Goal: Task Accomplishment & Management: Manage account settings

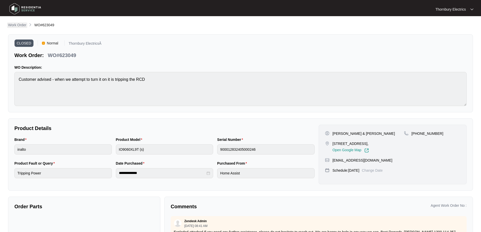
click at [14, 25] on p "Work Order" at bounding box center [17, 24] width 18 height 5
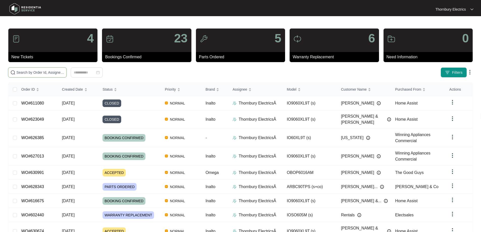
click at [45, 72] on input "text" at bounding box center [40, 73] width 48 height 6
type input "630516"
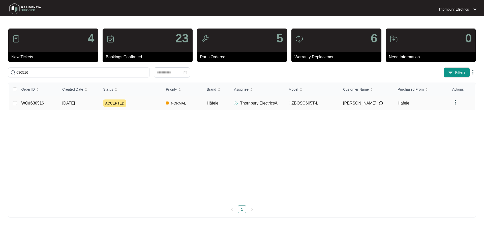
click at [140, 104] on div "ACCEPTED" at bounding box center [132, 103] width 59 height 8
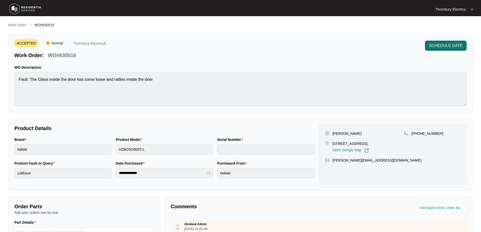
click at [443, 45] on span "SCHEDULE DATE" at bounding box center [446, 46] width 34 height 6
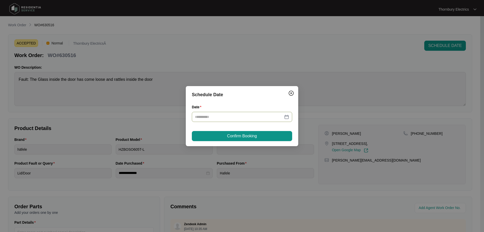
click at [286, 116] on div at bounding box center [242, 117] width 94 height 6
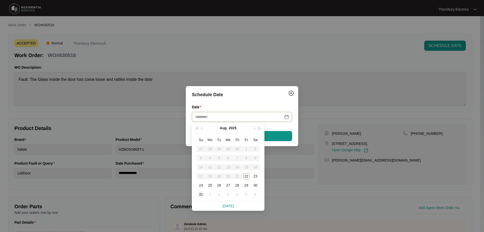
type input "**********"
click at [209, 195] on div "1" at bounding box center [210, 194] width 6 height 6
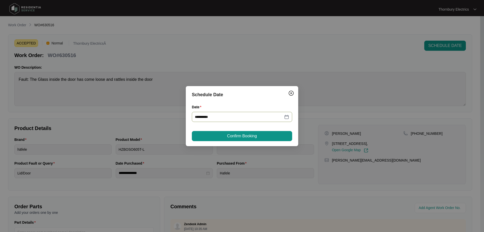
type input "**********"
click at [269, 137] on button "Confirm Booking" at bounding box center [242, 136] width 100 height 10
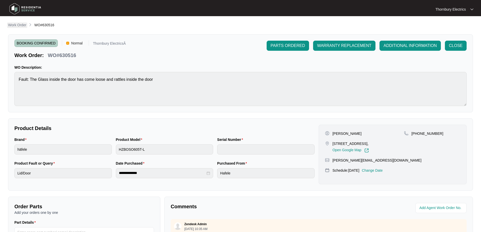
click at [16, 26] on p "Work Order" at bounding box center [17, 24] width 18 height 5
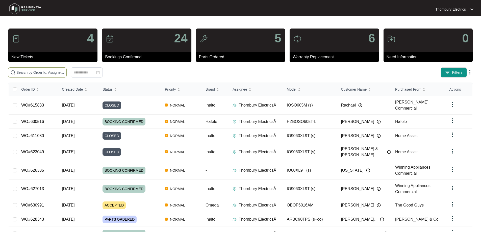
click at [39, 72] on input "text" at bounding box center [40, 73] width 48 height 6
type input "623274"
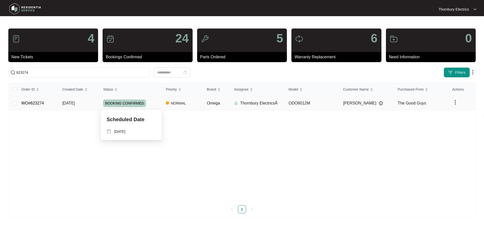
click at [147, 100] on div "BOOKING CONFIRMED" at bounding box center [132, 103] width 59 height 8
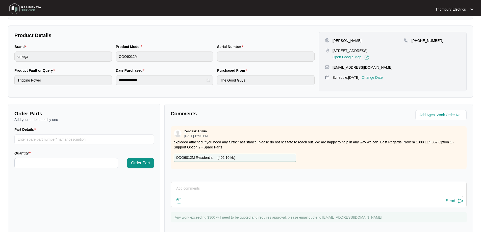
scroll to position [101, 0]
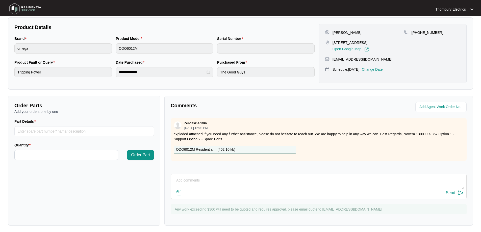
click at [201, 149] on p "ODO6012M Residentia ... ( 402.10 kb )" at bounding box center [205, 150] width 59 height 6
click at [50, 130] on input "Part Details" at bounding box center [84, 131] width 140 height 10
type input "SP20756"
click at [82, 154] on input "Quantity" at bounding box center [66, 155] width 103 height 10
type input "*"
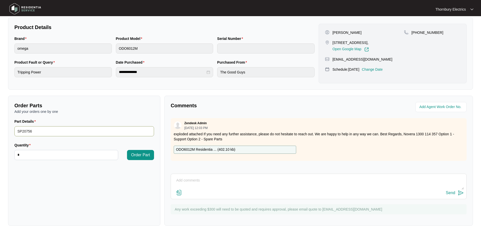
click at [112, 134] on input "SP20756" at bounding box center [84, 131] width 140 height 10
type input "SP20756 Bottom Element"
click at [144, 154] on span "Order Part" at bounding box center [140, 155] width 19 height 6
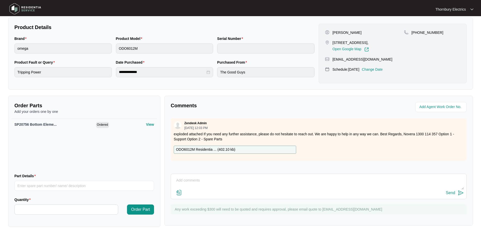
click at [194, 177] on textarea at bounding box center [318, 182] width 290 height 13
paste textarea "Called out to omega double wall oven as unit tripping RCD when using bottom ove…"
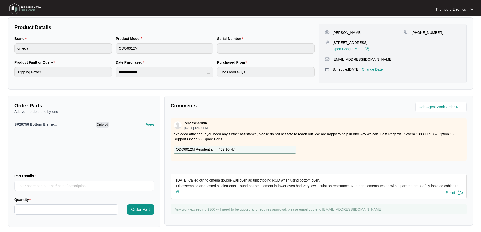
scroll to position [9, 0]
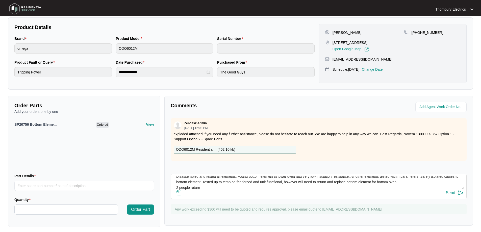
type textarea "[DATE] Called out to omega double wall oven as unit tripping RCD when using bot…"
click at [453, 193] on div "Send" at bounding box center [450, 193] width 9 height 5
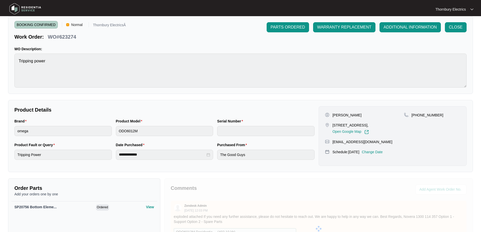
scroll to position [0, 0]
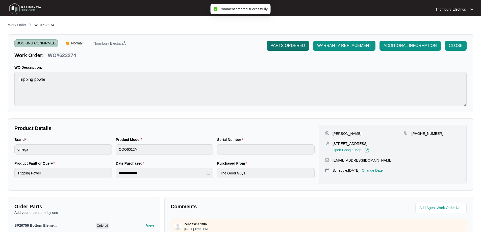
click at [294, 47] on span "PARTS ORDERED" at bounding box center [287, 46] width 34 height 6
